Goal: Information Seeking & Learning: Learn about a topic

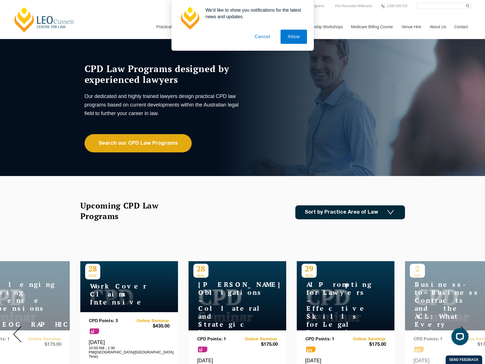
click at [356, 16] on div "We'd like to show you notifications for the latest news and updates. Allow Canc…" at bounding box center [242, 25] width 485 height 51
click at [150, 141] on link "Search our CPD Law Programs" at bounding box center [138, 143] width 107 height 18
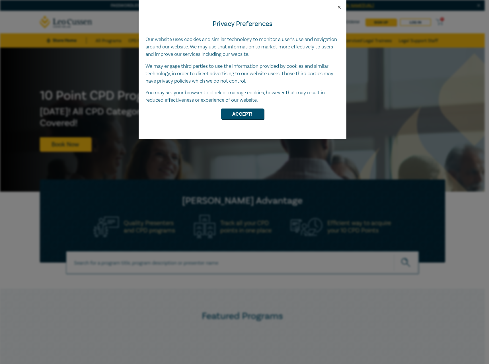
click at [341, 7] on button "Close" at bounding box center [339, 7] width 5 height 5
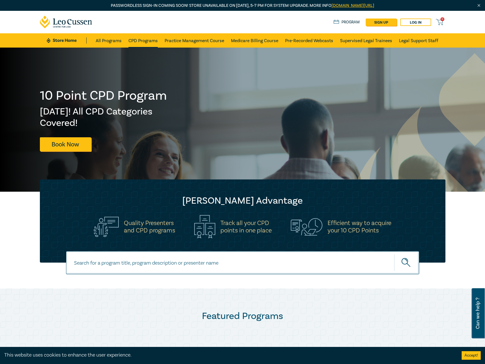
click at [149, 40] on link "CPD Programs" at bounding box center [142, 40] width 29 height 14
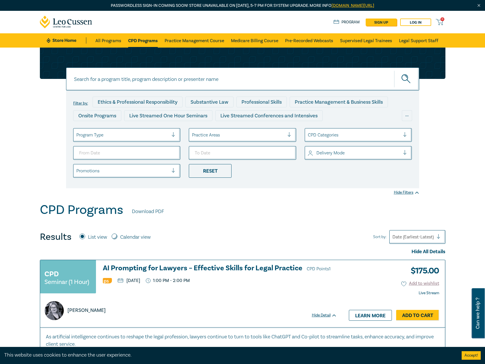
click at [144, 84] on input at bounding box center [242, 79] width 353 height 23
click at [150, 79] on input at bounding box center [242, 79] width 353 height 23
click at [73, 77] on input "Wellbeing" at bounding box center [242, 79] width 353 height 23
click at [123, 84] on input "New Wellbeing" at bounding box center [242, 79] width 353 height 23
type input "New Wellbeing"
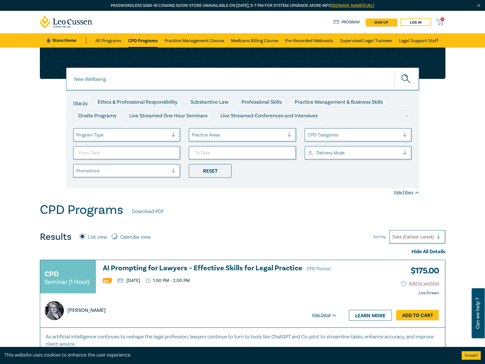
click at [405, 78] on icon "submit" at bounding box center [407, 79] width 10 height 10
